Goal: Download file/media

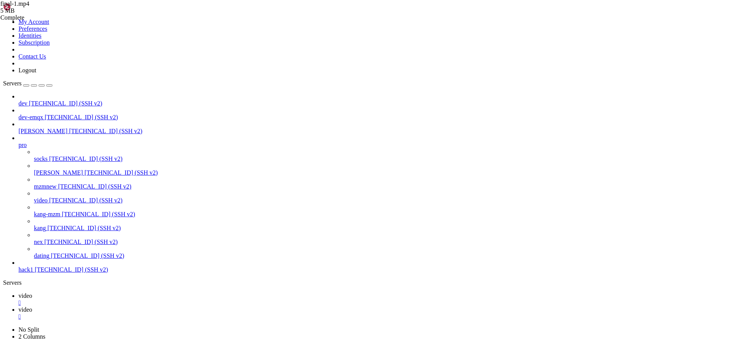
scroll to position [7, 2]
drag, startPoint x: 178, startPoint y: 712, endPoint x: 368, endPoint y: 711, distance: 189.6
copy x-row "./storage/tasks/1d7f2b83-44ab-4e68-8925-7056266fdf5e/"
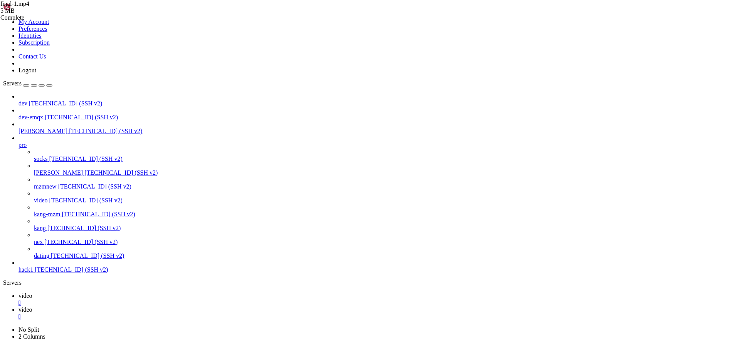
drag, startPoint x: 188, startPoint y: 687, endPoint x: 373, endPoint y: 687, distance: 185.3
copy x-row "./storage/tasks/1d7f2b83-44ab-4e68-8925-7056266fdf5e/"
click at [32, 307] on span "video" at bounding box center [25, 310] width 14 height 7
